Goal: Task Accomplishment & Management: Manage account settings

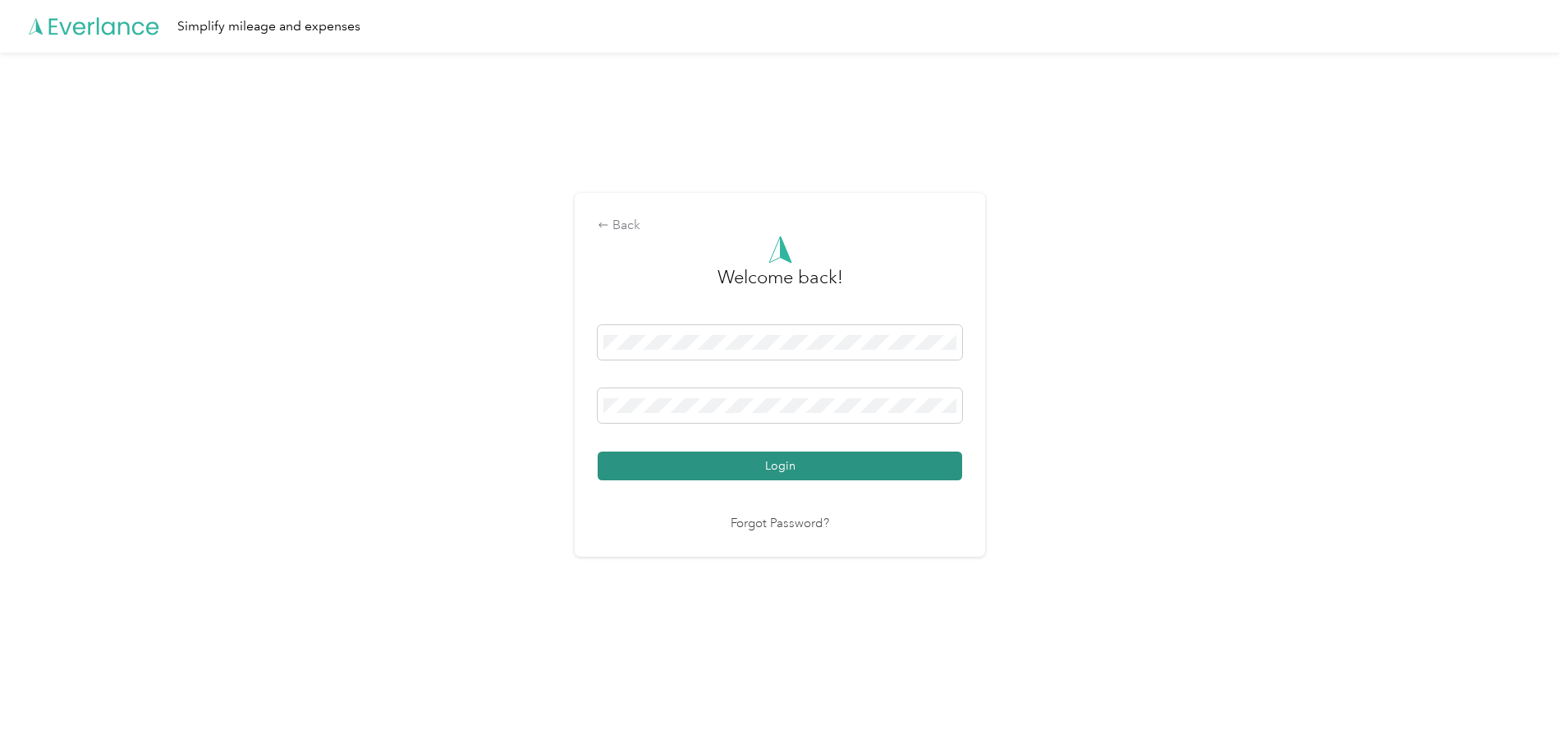
click at [809, 459] on button "Login" at bounding box center [779, 466] width 364 height 29
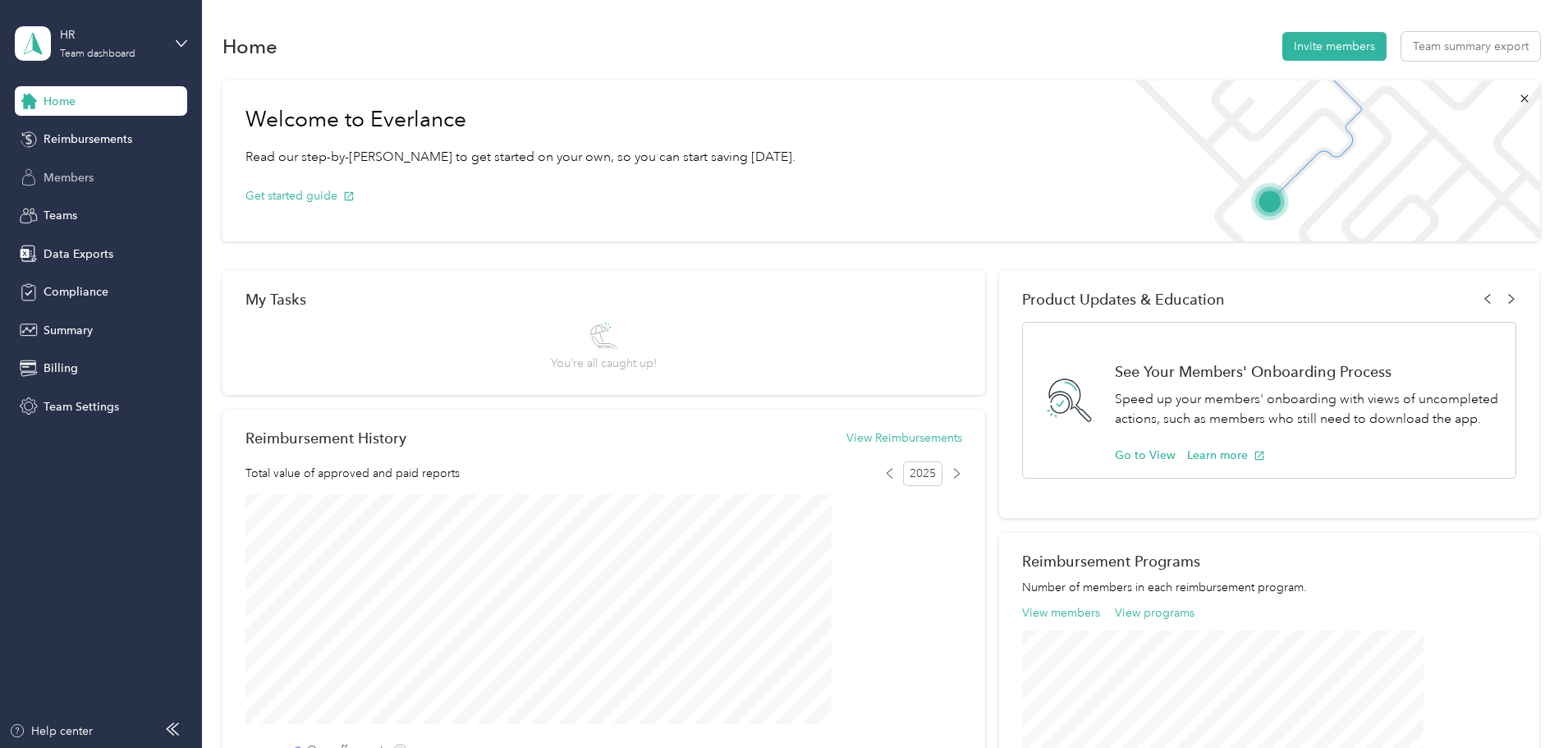
click at [79, 175] on span "Members" at bounding box center [69, 178] width 50 height 17
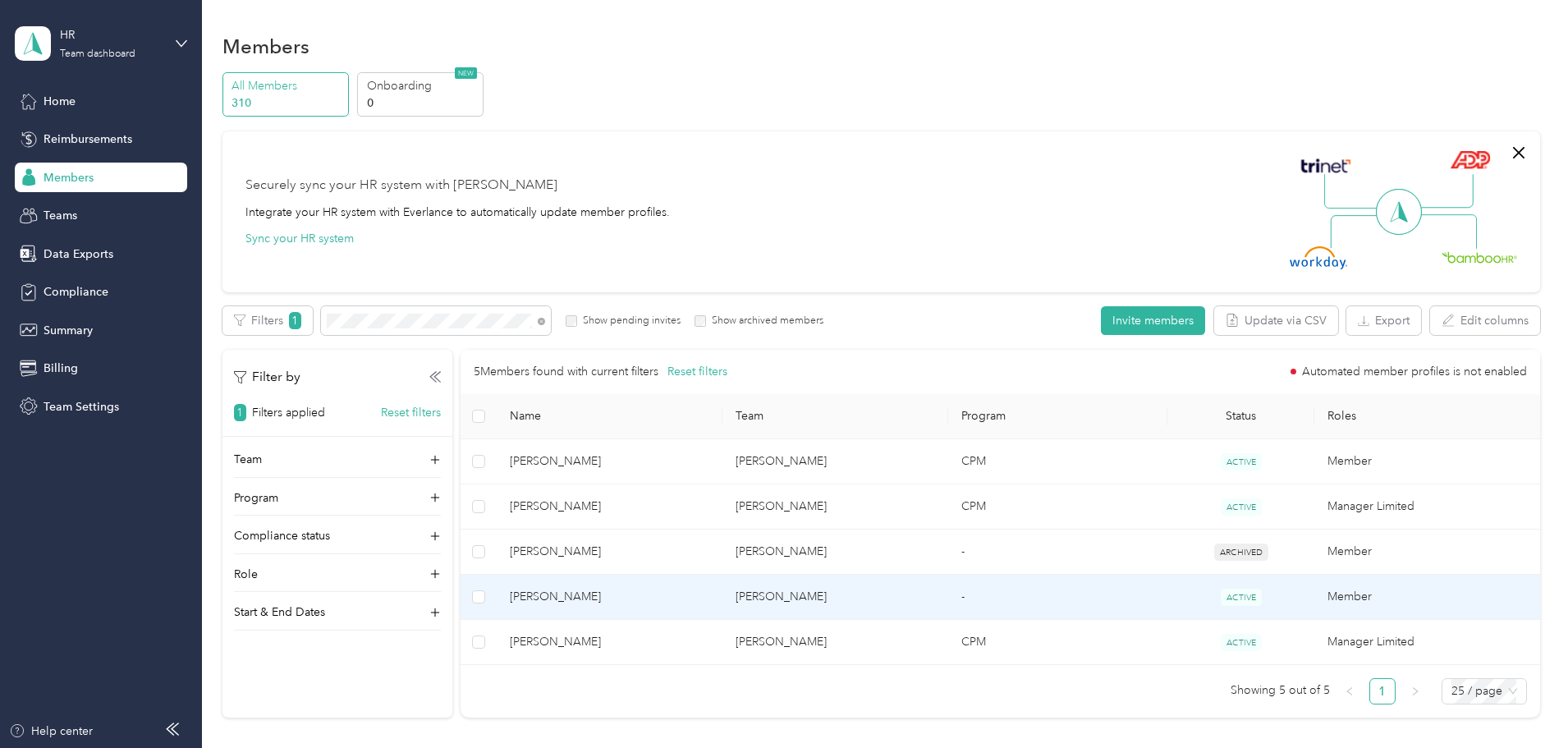
click at [661, 588] on span "[PERSON_NAME]" at bounding box center [610, 596] width 200 height 18
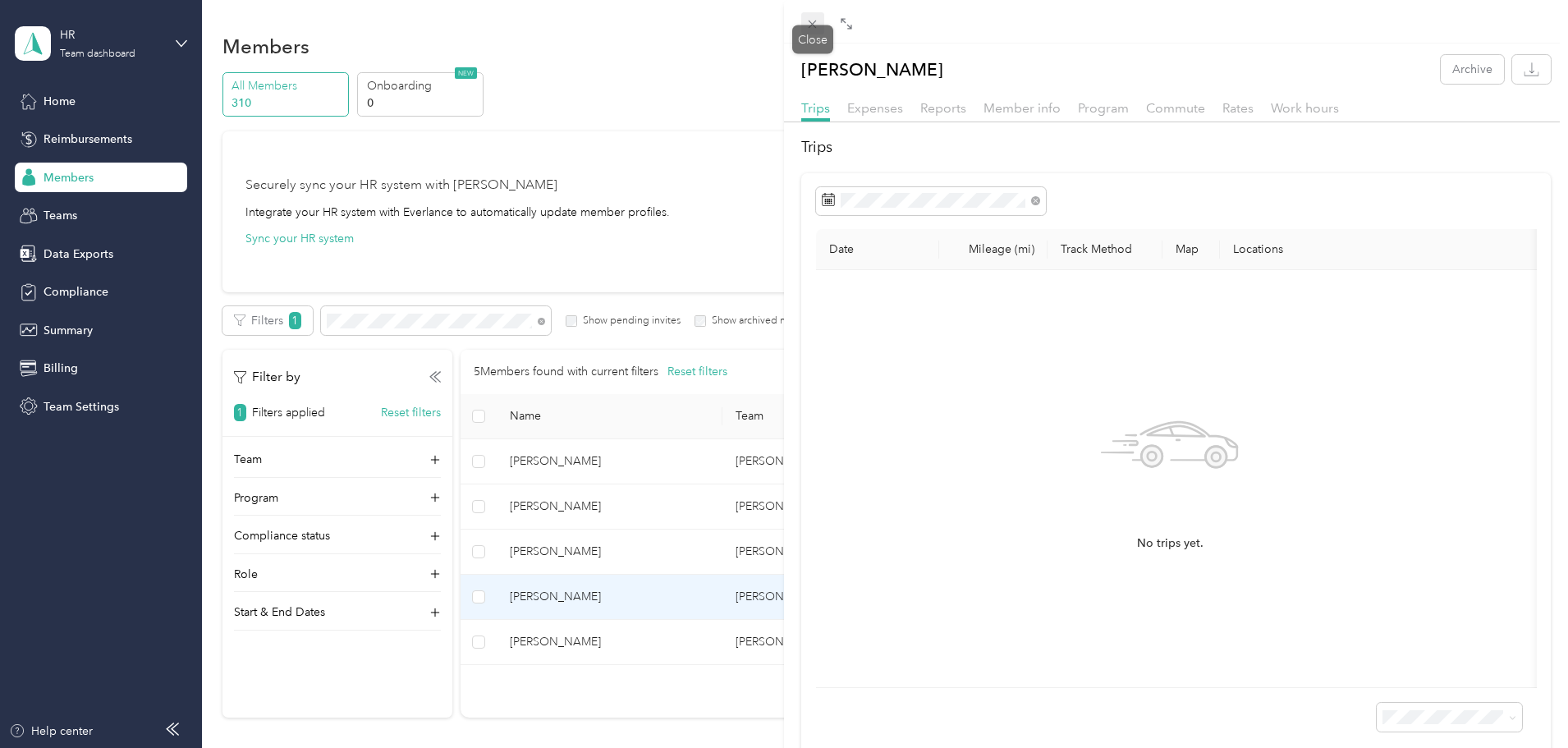
click at [805, 20] on icon at bounding box center [812, 24] width 14 height 14
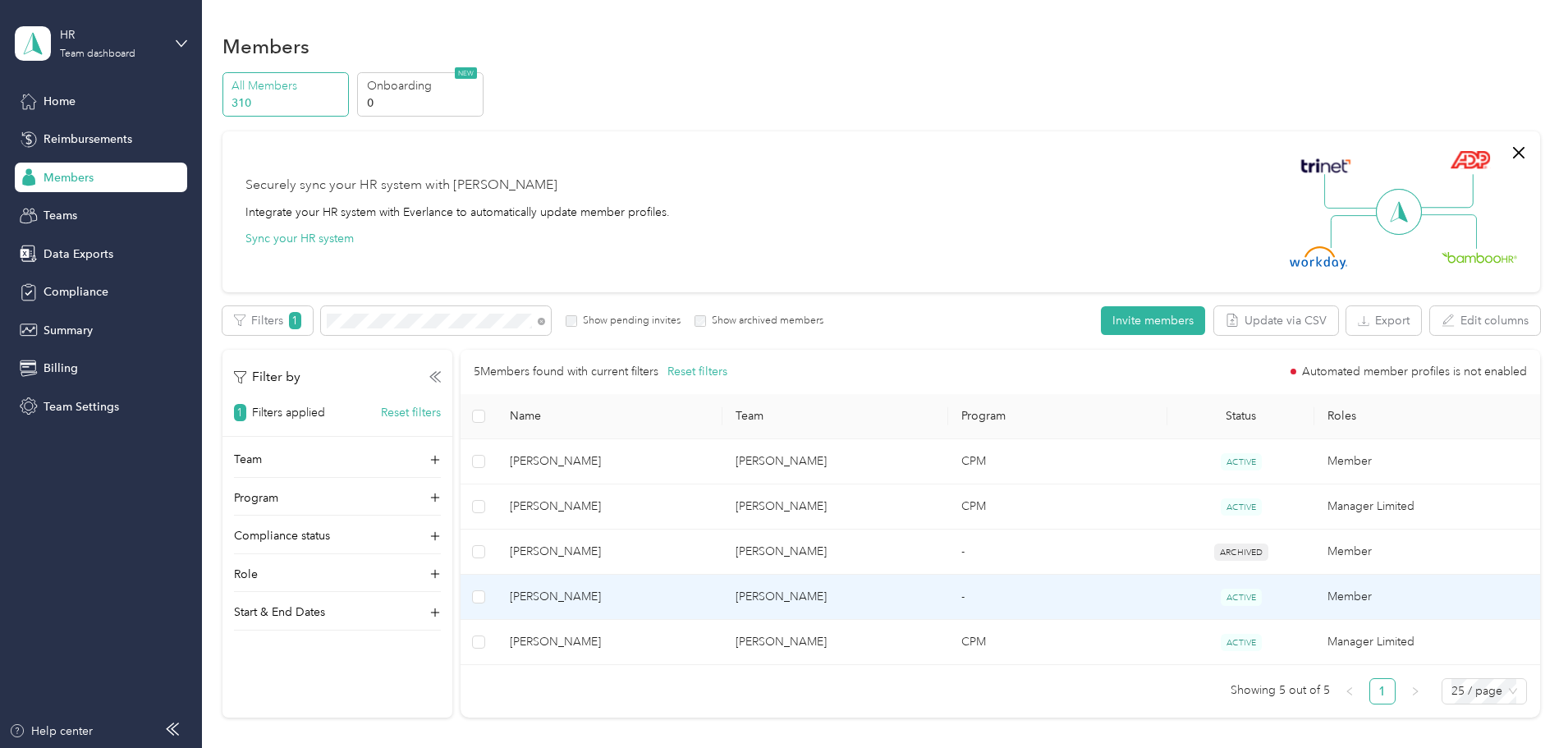
click at [675, 599] on span "[PERSON_NAME]" at bounding box center [610, 596] width 200 height 18
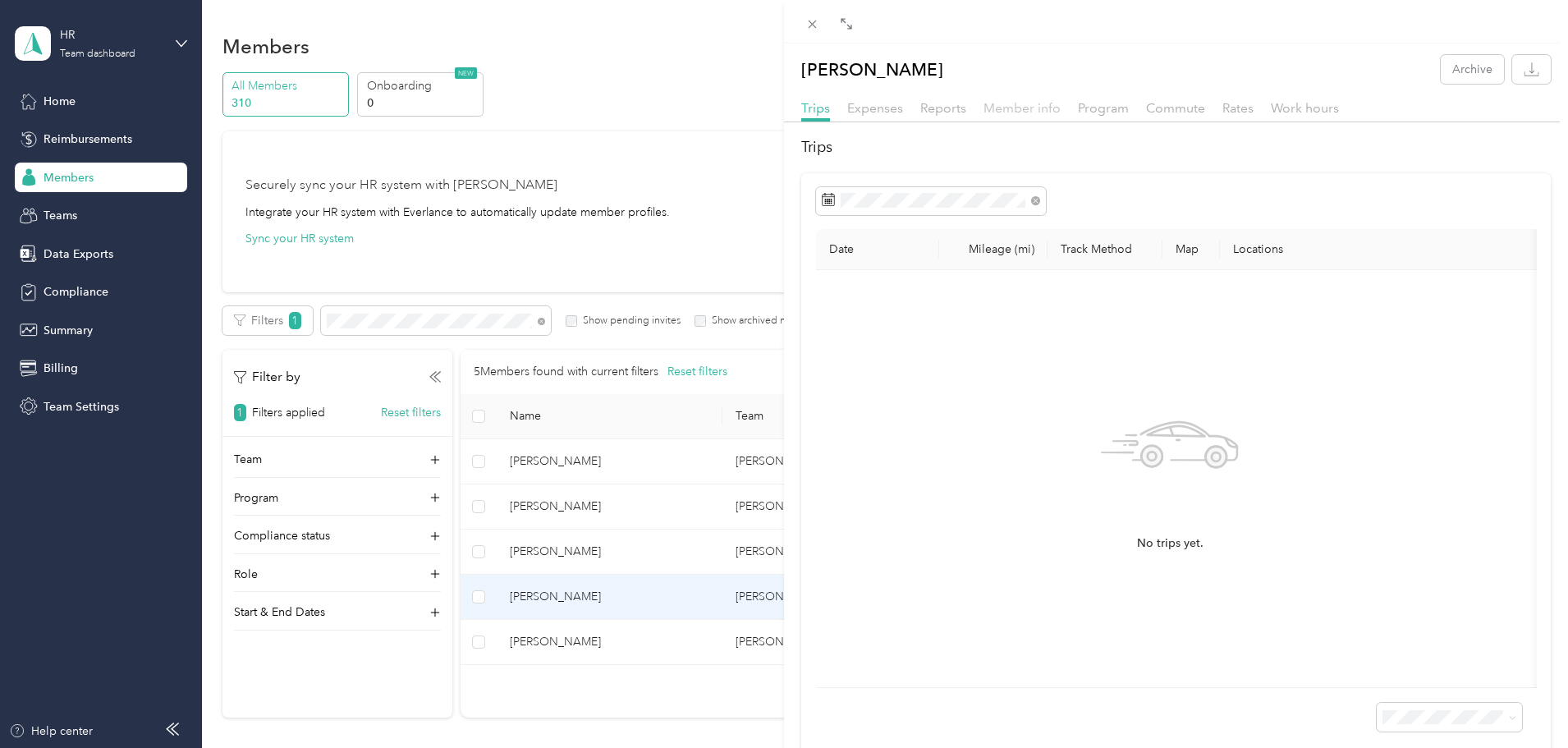
click at [1012, 108] on span "Member info" at bounding box center [1021, 108] width 77 height 15
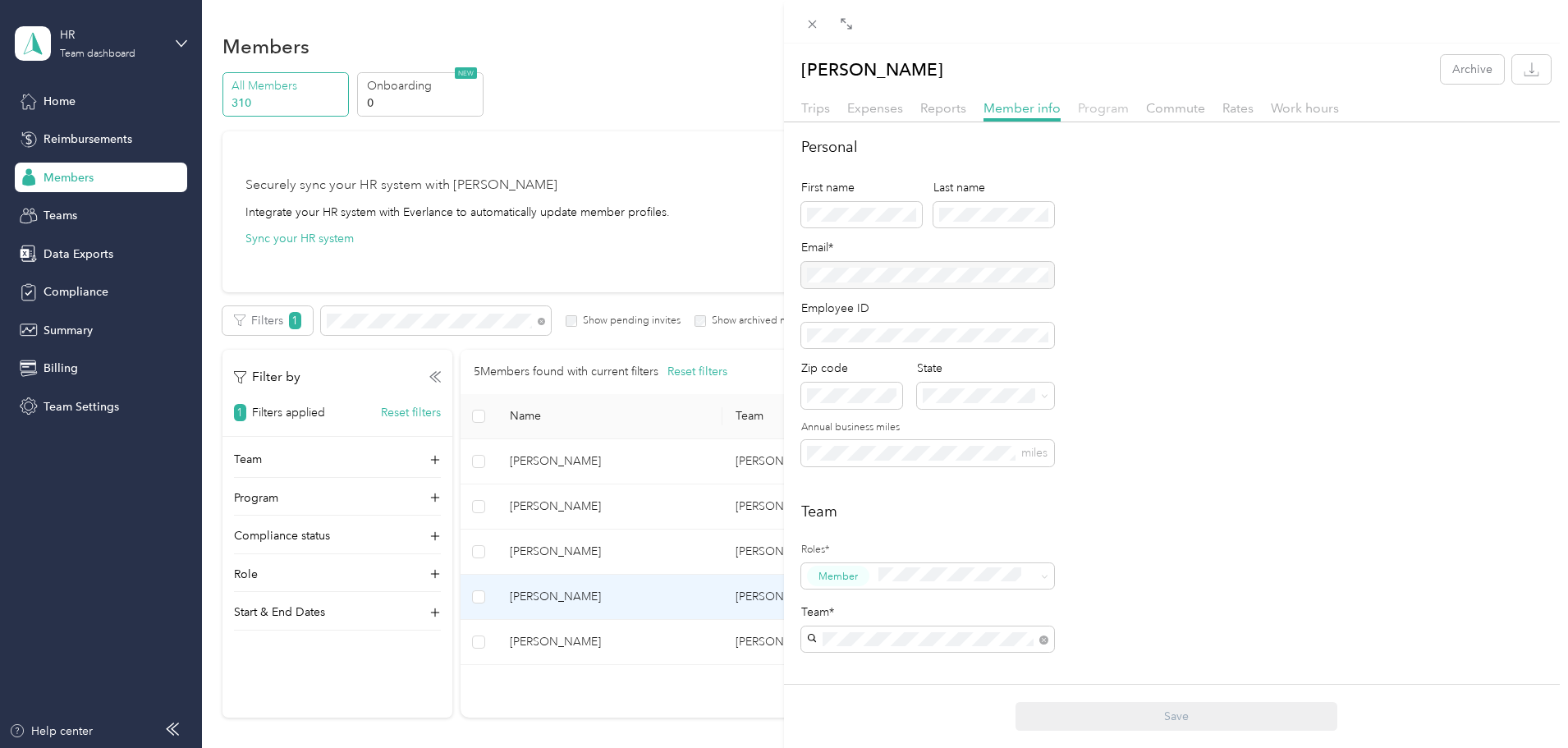
click at [1088, 104] on span "Program" at bounding box center [1103, 108] width 51 height 15
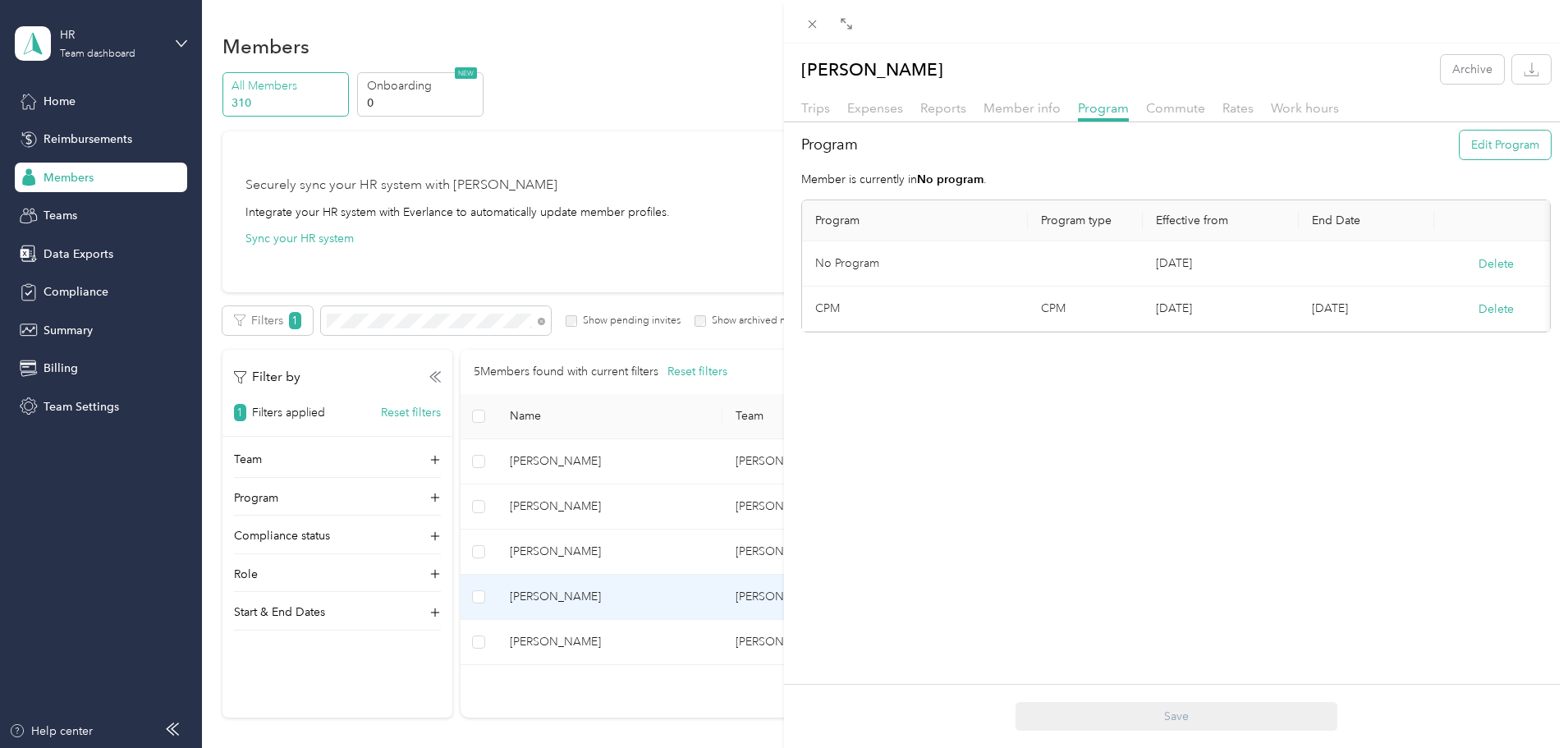
click at [1500, 144] on button "Edit Program" at bounding box center [1505, 145] width 91 height 29
click at [911, 444] on div "CPM (CPM)" at bounding box center [914, 447] width 177 height 17
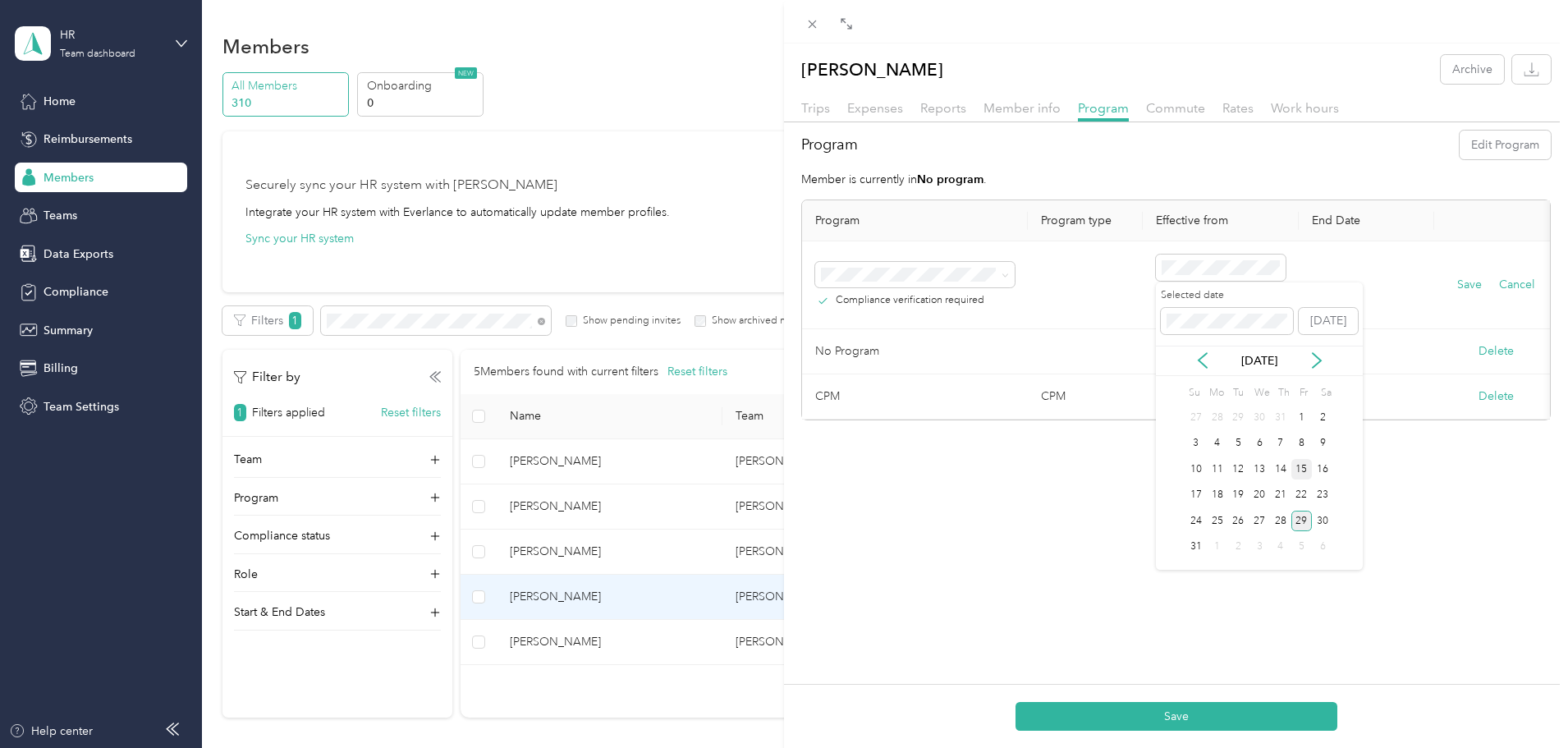
click at [1305, 470] on div "15" at bounding box center [1301, 468] width 21 height 20
click at [1471, 287] on button "Save" at bounding box center [1470, 285] width 25 height 18
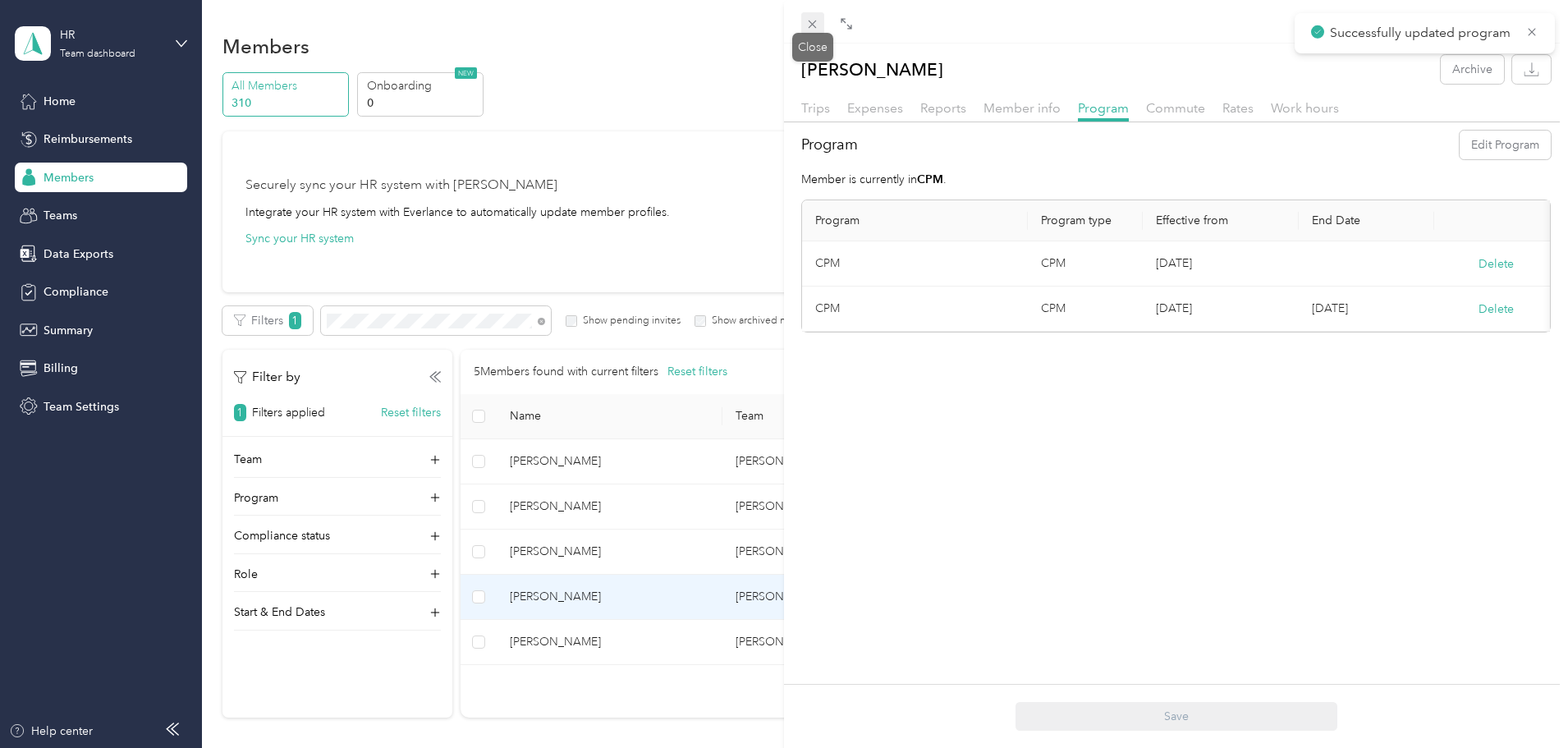
click at [819, 26] on icon at bounding box center [812, 24] width 14 height 14
